Goal: Task Accomplishment & Management: Use online tool/utility

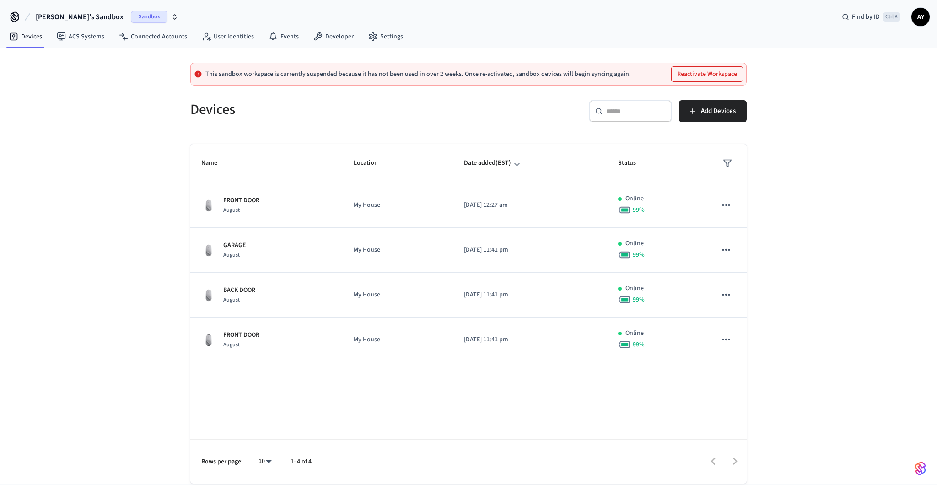
click at [131, 15] on span "Sandbox" at bounding box center [149, 17] width 37 height 12
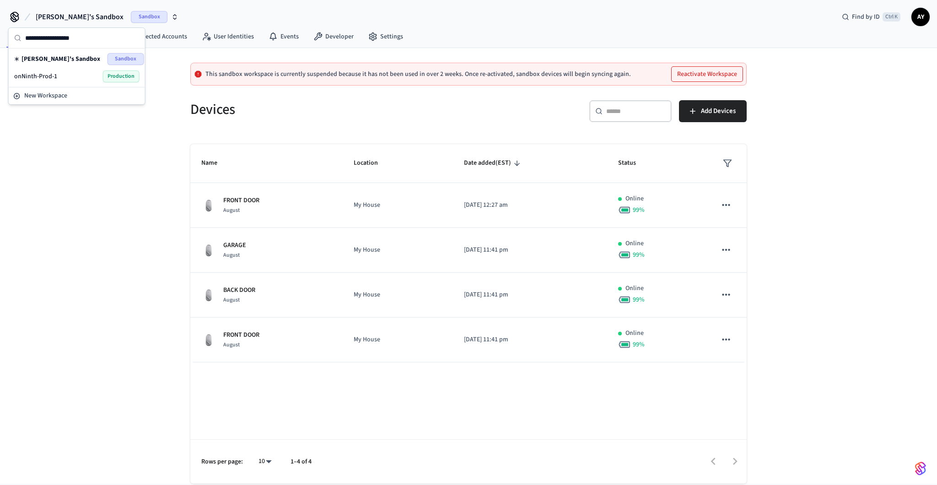
click at [79, 70] on div "onNinth-Prod-1 Production" at bounding box center [76, 76] width 125 height 12
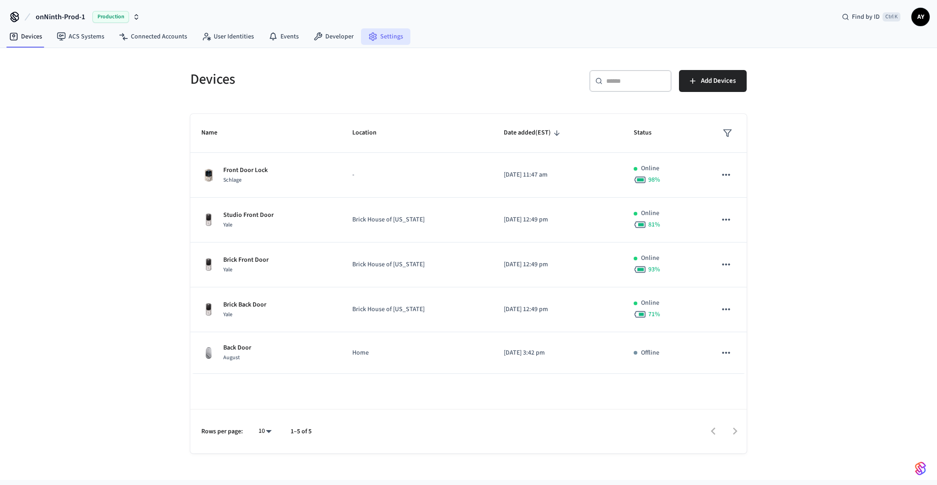
click at [380, 37] on link "Settings" at bounding box center [385, 36] width 49 height 16
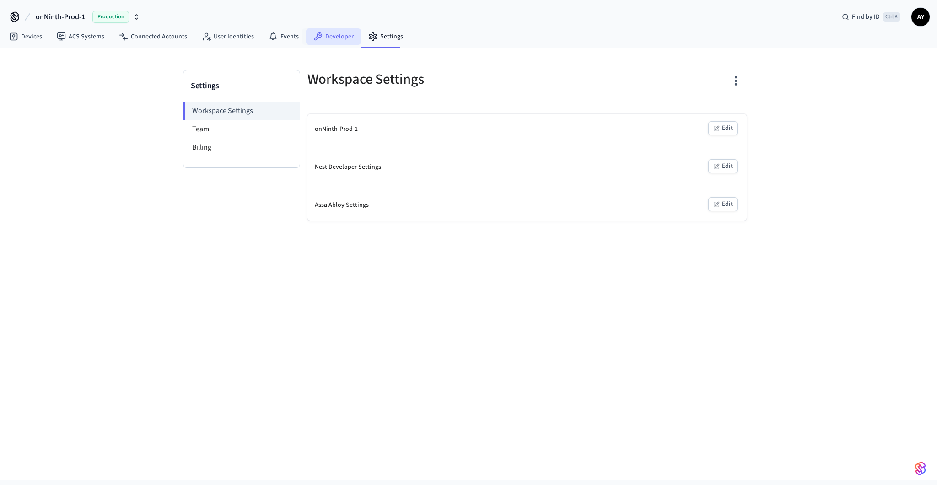
click at [330, 37] on link "Developer" at bounding box center [333, 36] width 55 height 16
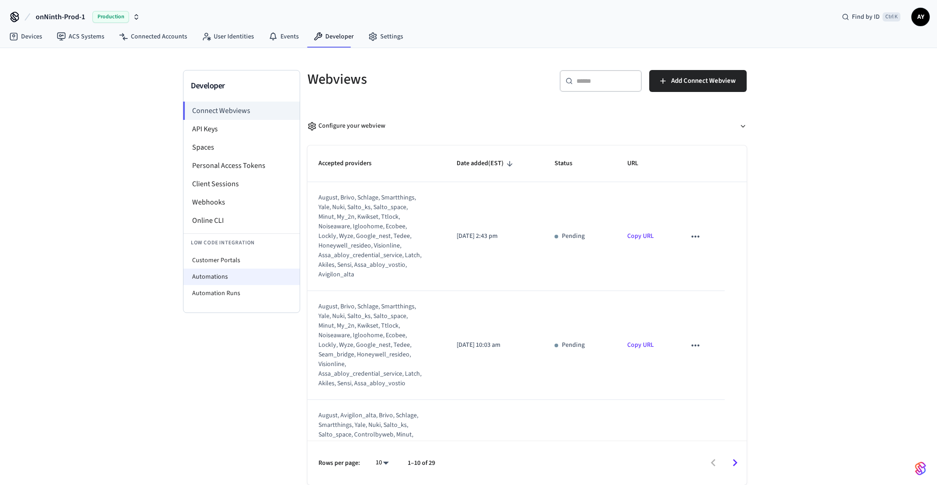
click at [238, 273] on li "Automations" at bounding box center [241, 277] width 116 height 16
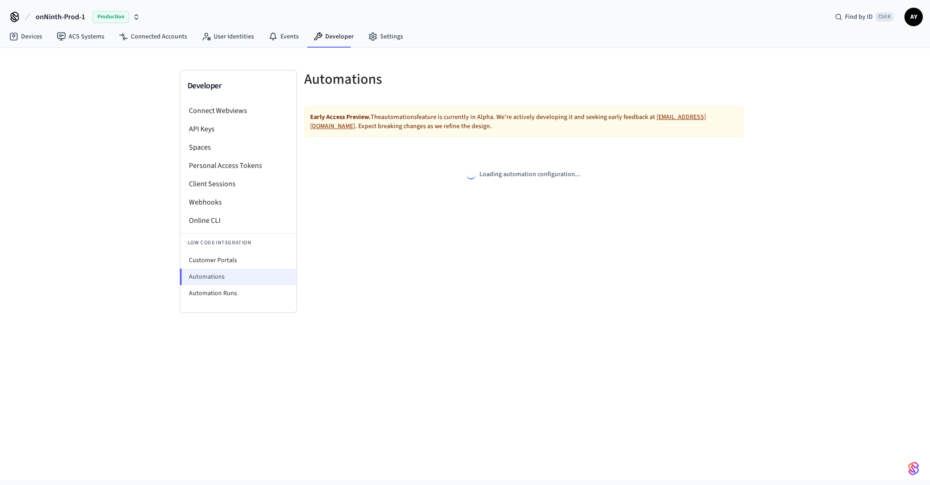
select select "**********"
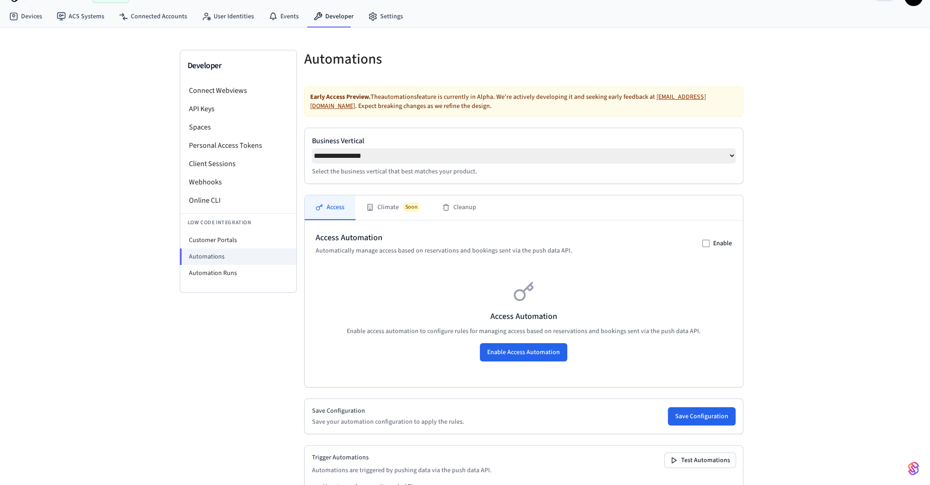
scroll to position [67, 0]
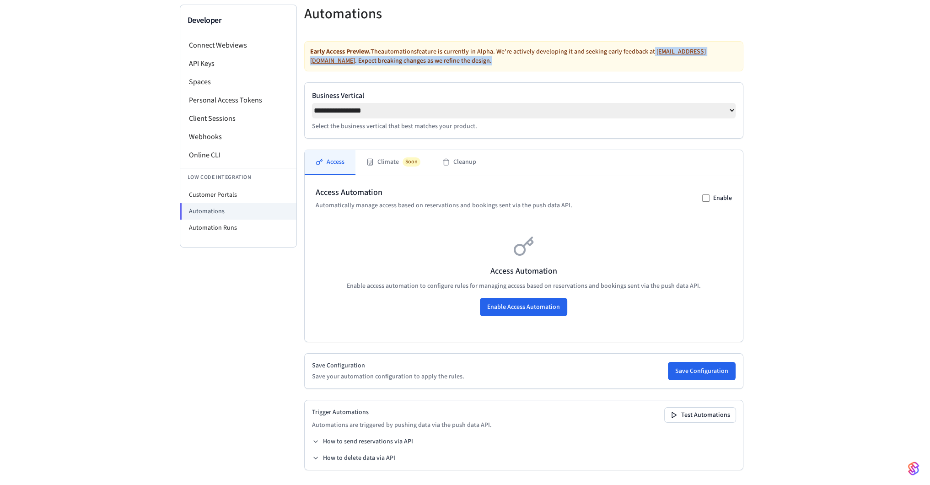
drag, startPoint x: 651, startPoint y: 50, endPoint x: 700, endPoint y: 54, distance: 49.6
click at [700, 54] on div "Early Access Preview. The automations feature is currently in Alpha. We're acti…" at bounding box center [523, 56] width 439 height 30
click at [822, 90] on div "**********" at bounding box center [465, 234] width 930 height 502
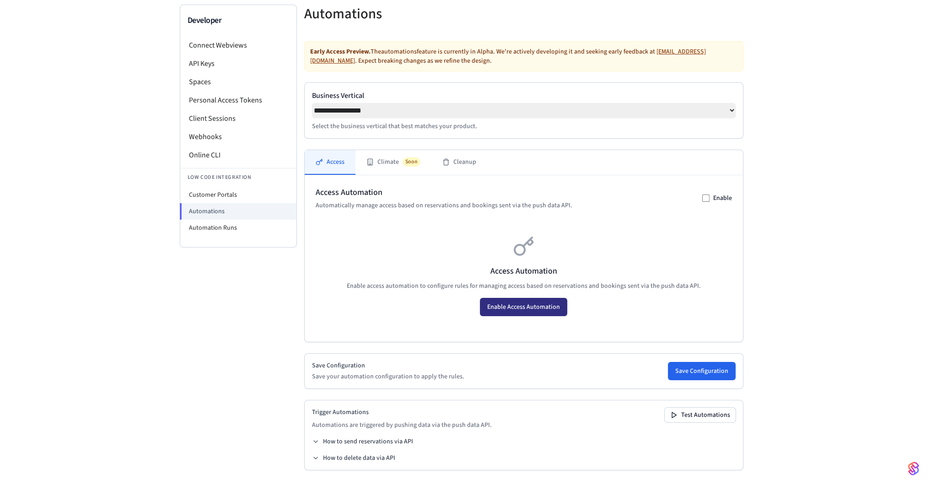
click at [520, 307] on button "Enable Access Automation" at bounding box center [523, 307] width 87 height 18
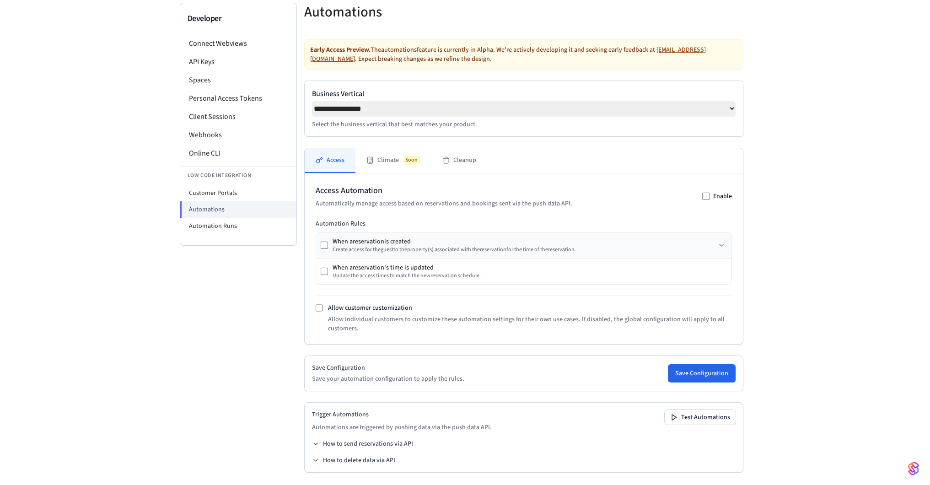
click at [408, 239] on div "When a reservation is created" at bounding box center [454, 241] width 243 height 9
click at [326, 247] on div "When a reservation is created Create access for the guest to the property (s) a…" at bounding box center [448, 245] width 255 height 16
click at [324, 253] on div "When a reservation is created Create access for the guest to the property (s) a…" at bounding box center [448, 245] width 255 height 16
click at [720, 377] on button "Save Configuration" at bounding box center [702, 373] width 68 height 18
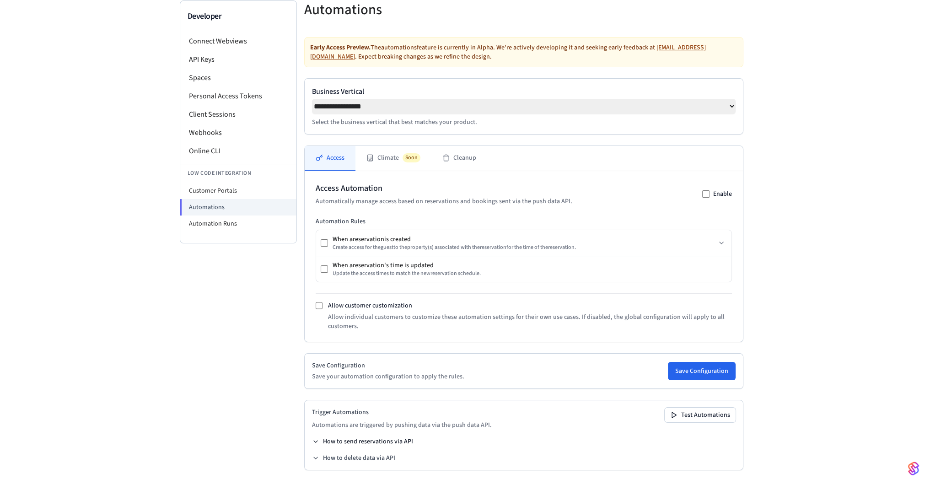
click at [382, 437] on button "How to send reservations via API" at bounding box center [362, 441] width 101 height 9
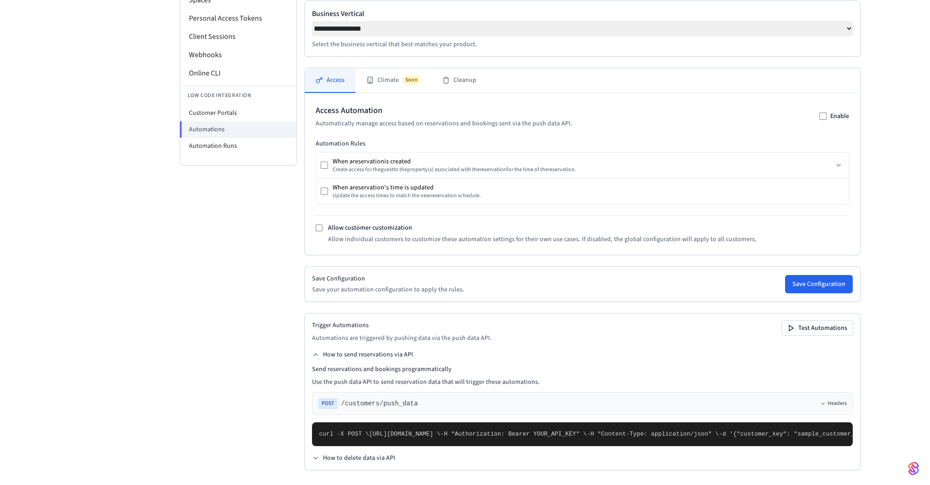
scroll to position [353, 0]
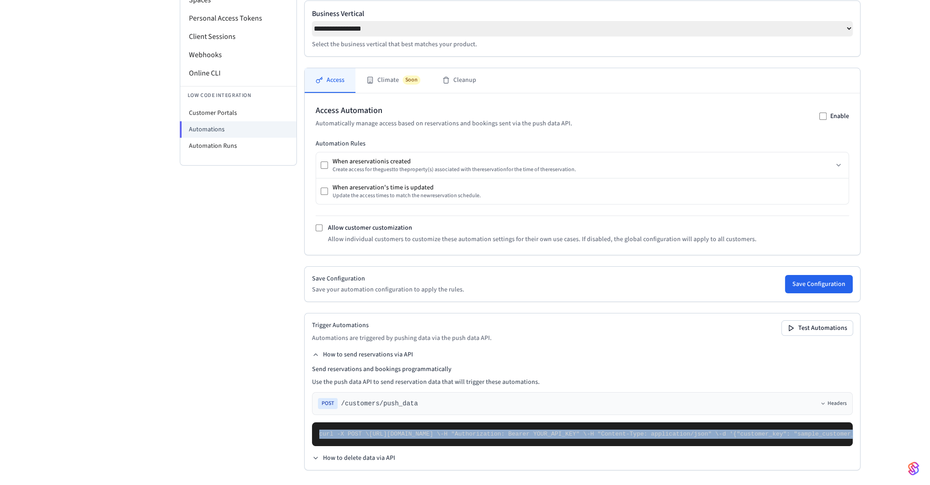
drag, startPoint x: 319, startPoint y: 239, endPoint x: 429, endPoint y: 433, distance: 222.9
click at [429, 433] on pre "curl -X POST \ [URL][DOMAIN_NAME] \ -H "Authorization: Bearer YOUR_API_KEY" \ -…" at bounding box center [582, 434] width 541 height 24
copy code "curl -X POST \ [URL][DOMAIN_NAME] \ -H "Authorization: Bearer YOUR_API_KEY" \ -…"
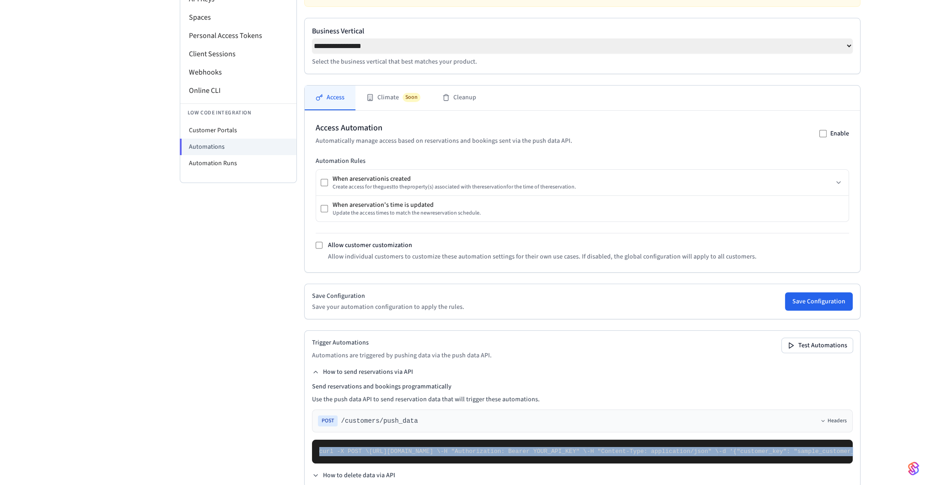
scroll to position [124, 0]
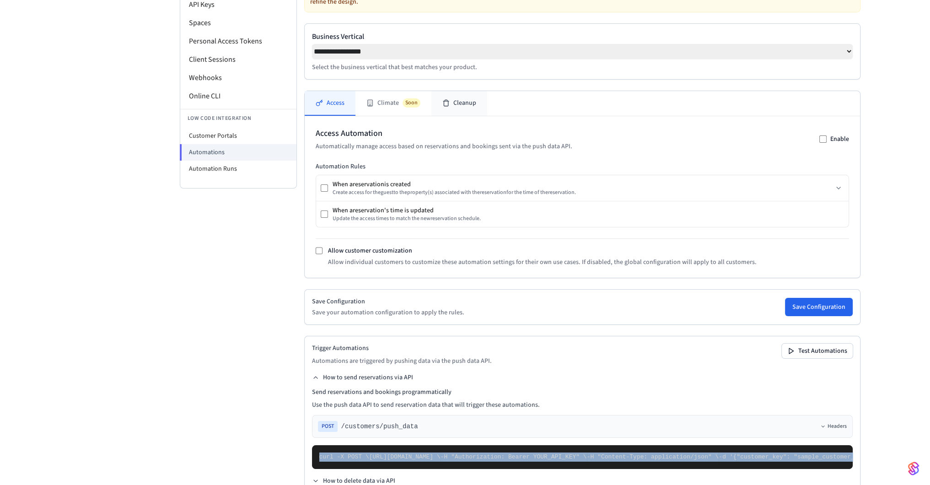
click at [438, 105] on button "Cleanup" at bounding box center [459, 103] width 56 height 25
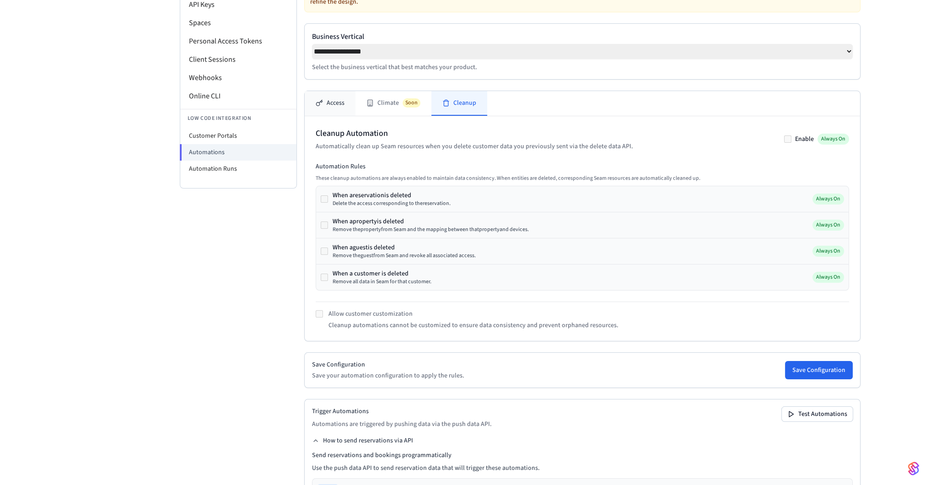
click at [335, 105] on button "Access" at bounding box center [330, 103] width 51 height 25
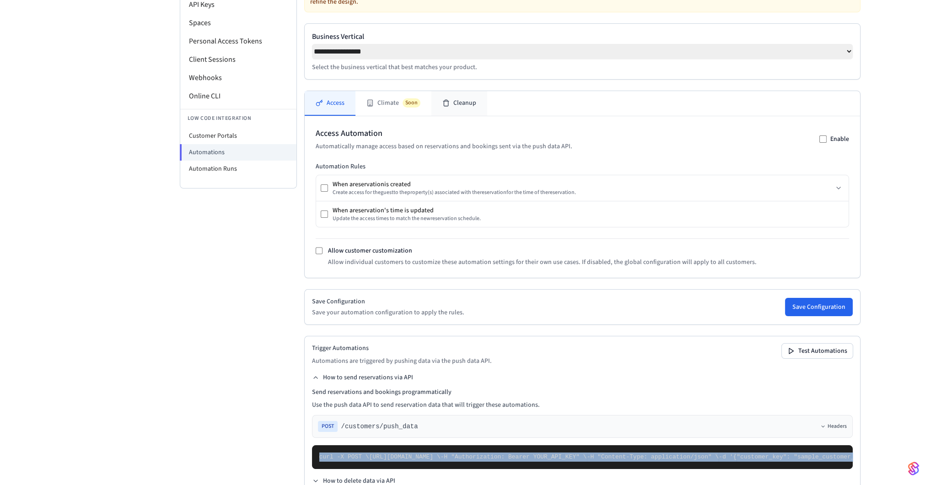
click at [456, 106] on button "Cleanup" at bounding box center [459, 103] width 56 height 25
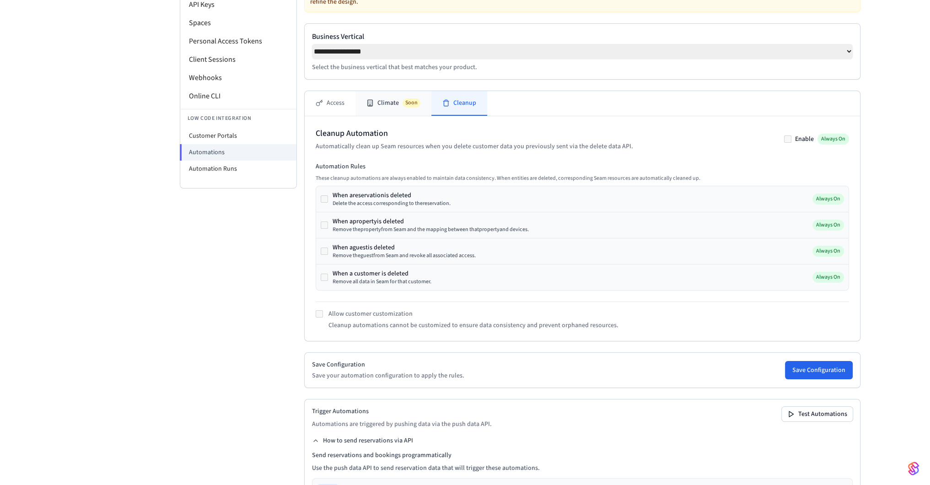
click at [406, 105] on span "Soon" at bounding box center [412, 102] width 18 height 9
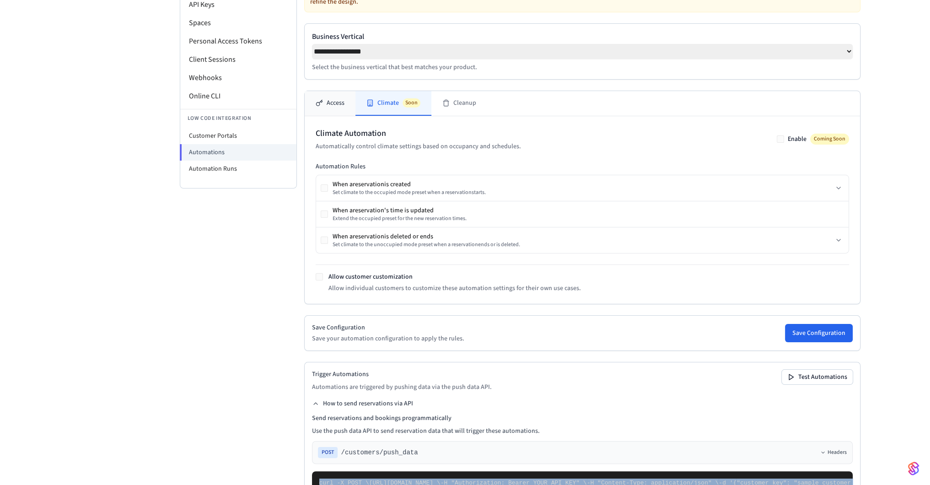
click at [337, 106] on button "Access" at bounding box center [330, 103] width 51 height 25
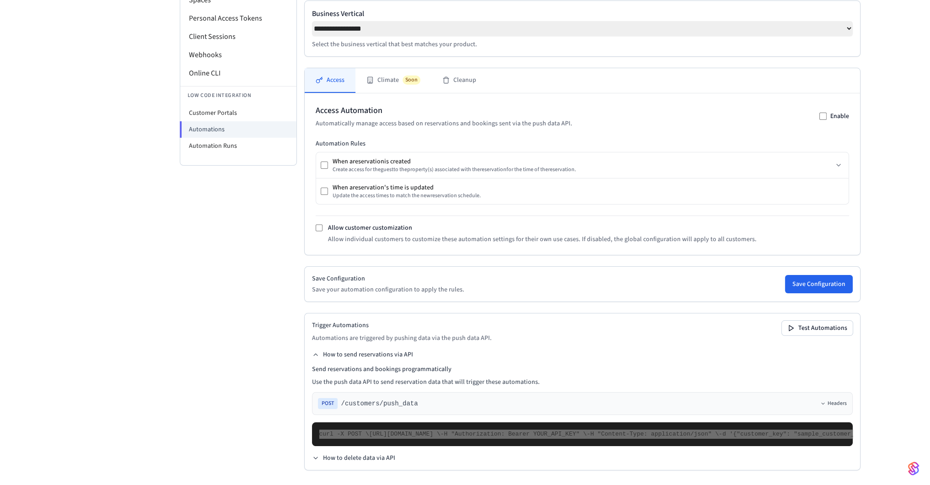
scroll to position [320, 0]
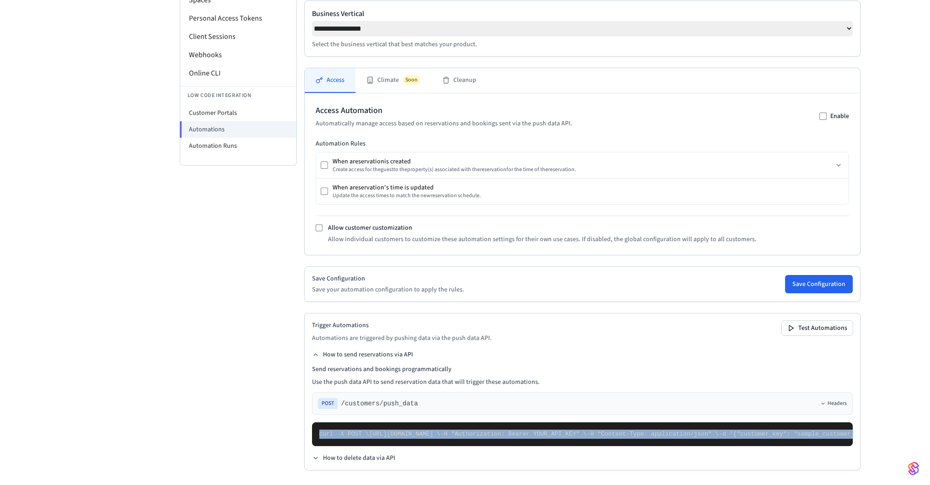
click at [430, 422] on pre "curl -X POST \ [URL][DOMAIN_NAME] \ -H "Authorization: Bearer YOUR_API_KEY" \ -…" at bounding box center [582, 434] width 541 height 24
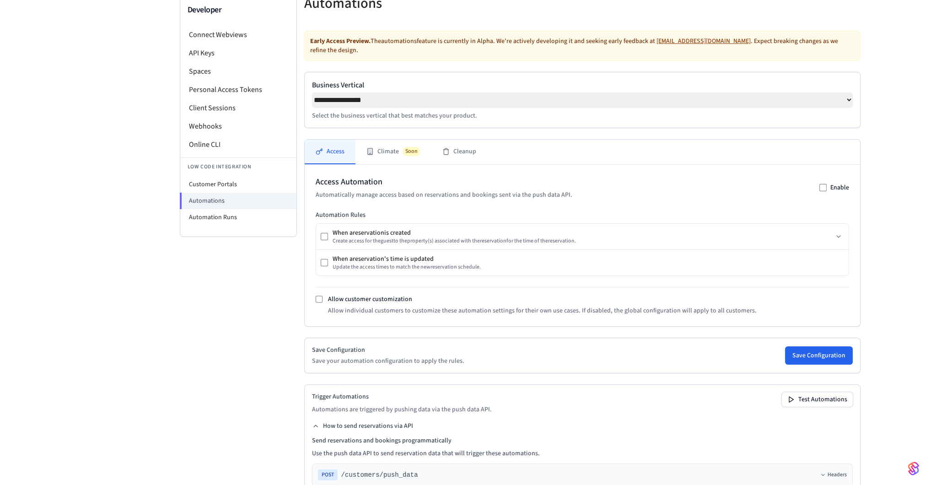
scroll to position [0, 0]
